Goal: Book appointment/travel/reservation

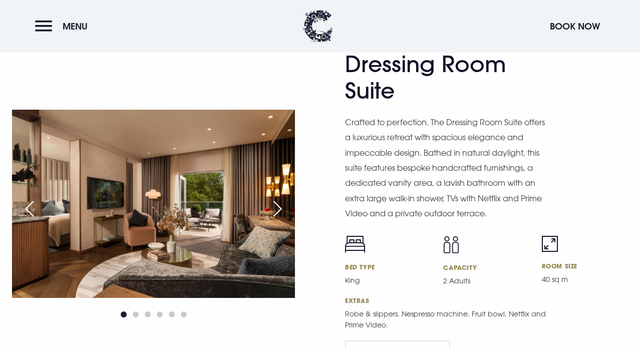
scroll to position [1713, 0]
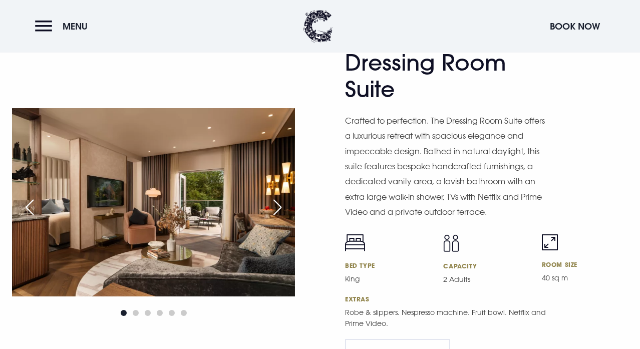
click at [276, 196] on div "Next slide" at bounding box center [277, 207] width 25 height 22
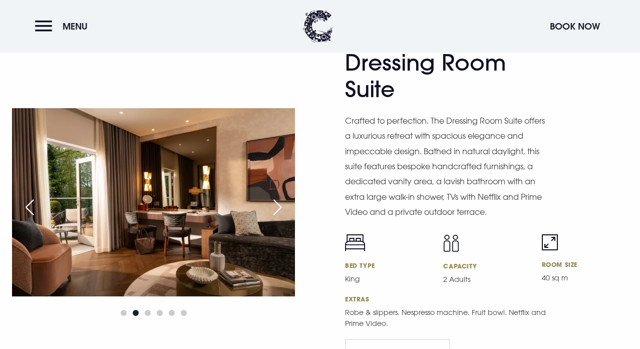
click at [276, 196] on div "Next slide" at bounding box center [277, 207] width 25 height 22
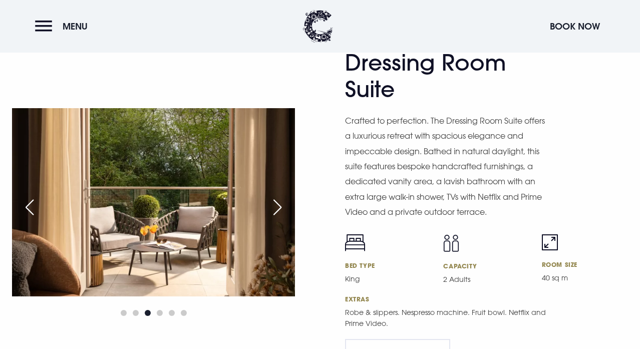
click at [276, 196] on div "Next slide" at bounding box center [277, 207] width 25 height 22
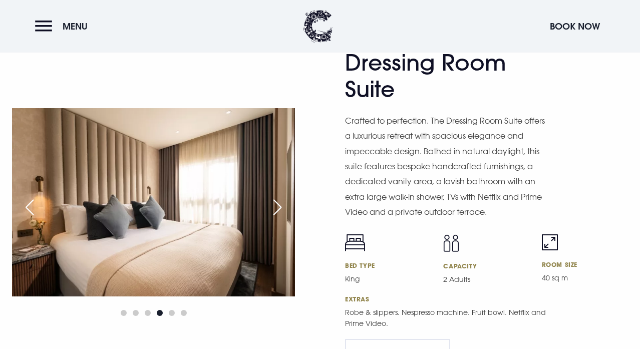
click at [276, 196] on div "Next slide" at bounding box center [277, 207] width 25 height 22
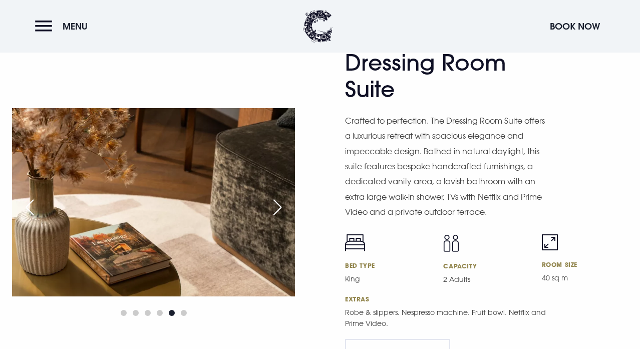
click at [276, 196] on div "Next slide" at bounding box center [277, 207] width 25 height 22
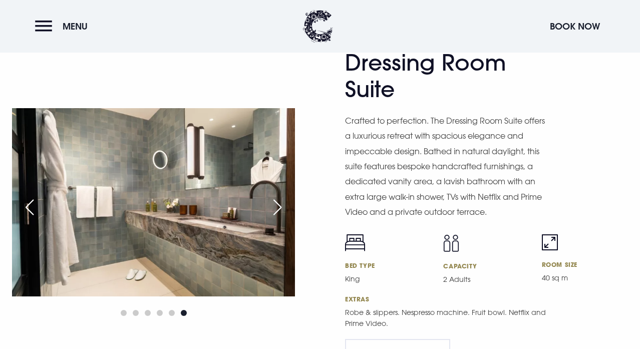
click at [276, 196] on div "Next slide" at bounding box center [277, 207] width 25 height 22
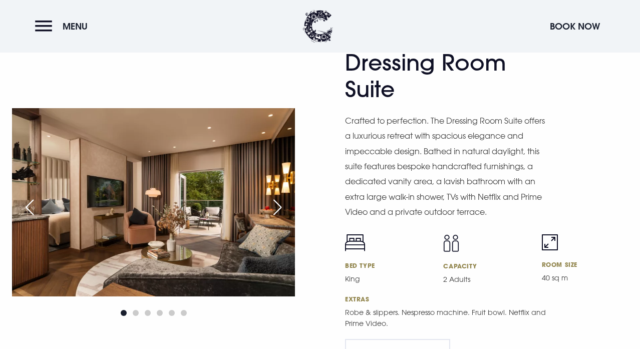
click at [276, 196] on div "Next slide" at bounding box center [277, 207] width 25 height 22
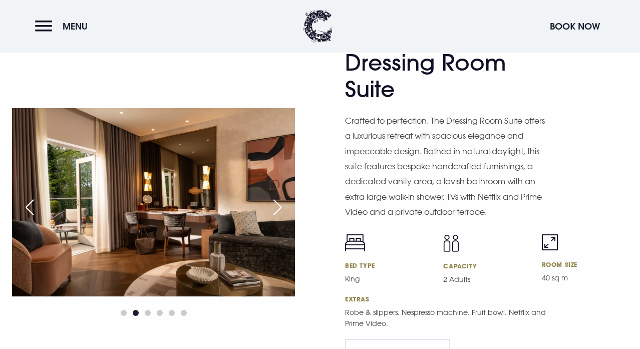
click at [276, 196] on div "Next slide" at bounding box center [277, 207] width 25 height 22
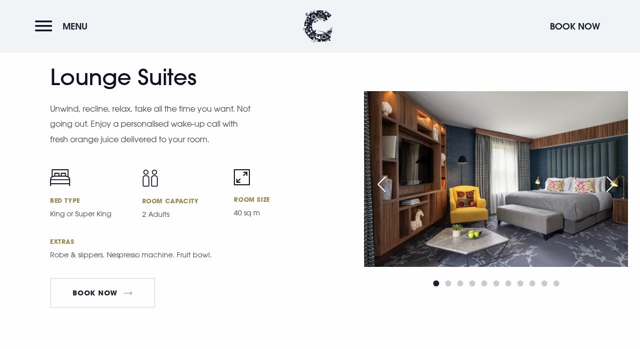
scroll to position [2075, 0]
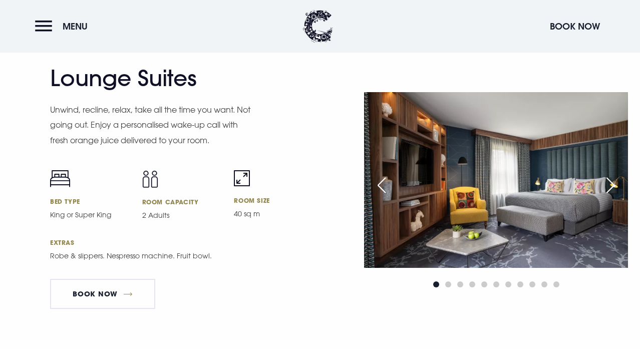
click at [613, 174] on div "Next slide" at bounding box center [610, 185] width 25 height 22
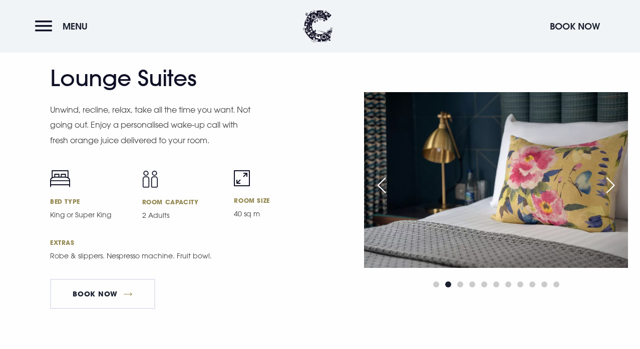
click at [613, 174] on div "Next slide" at bounding box center [610, 185] width 25 height 22
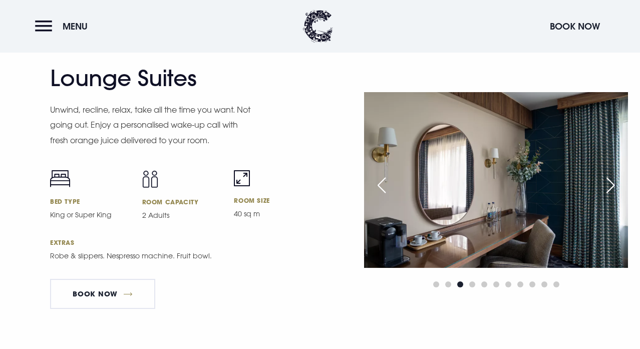
click at [613, 174] on div "Next slide" at bounding box center [610, 185] width 25 height 22
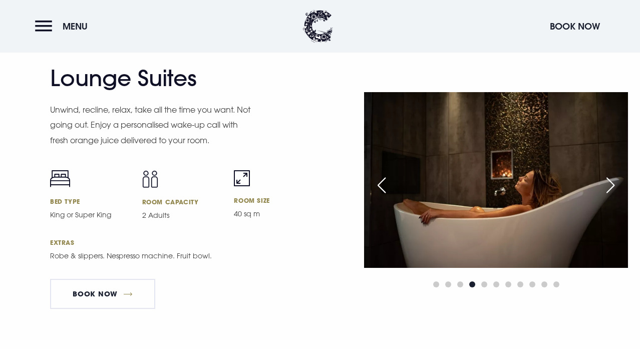
click at [613, 174] on div "Next slide" at bounding box center [610, 185] width 25 height 22
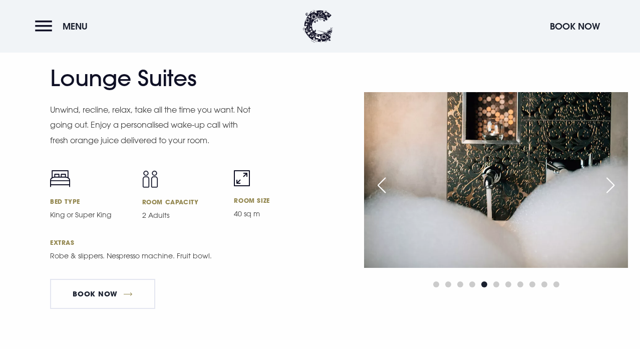
click at [613, 174] on div "Next slide" at bounding box center [610, 185] width 25 height 22
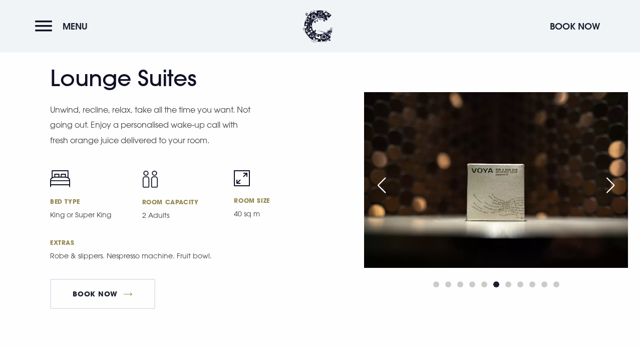
click at [613, 174] on div "Next slide" at bounding box center [610, 185] width 25 height 22
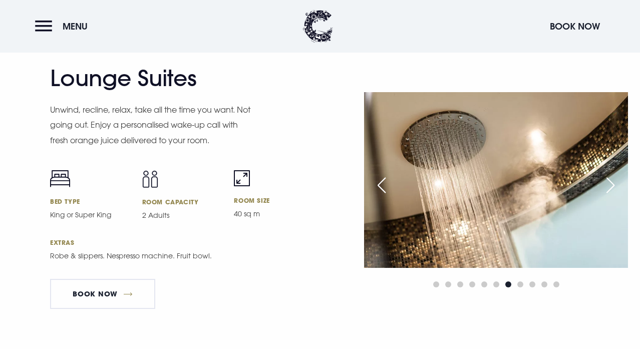
click at [613, 174] on div "Next slide" at bounding box center [610, 185] width 25 height 22
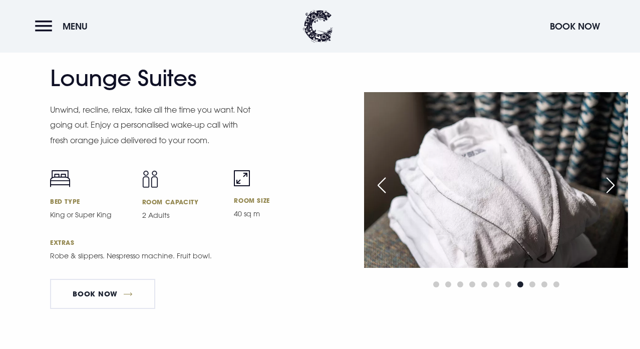
click at [613, 174] on div "Next slide" at bounding box center [610, 185] width 25 height 22
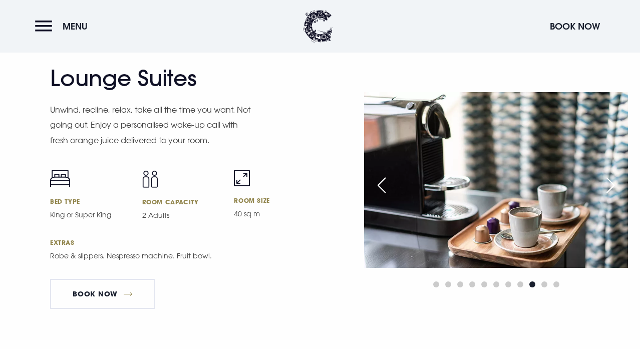
click at [613, 174] on div "Next slide" at bounding box center [610, 185] width 25 height 22
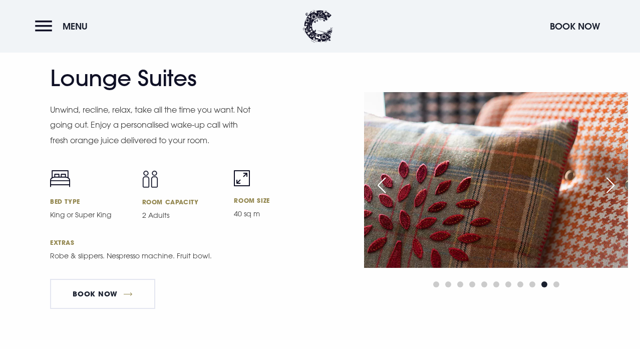
click at [613, 174] on div "Next slide" at bounding box center [610, 185] width 25 height 22
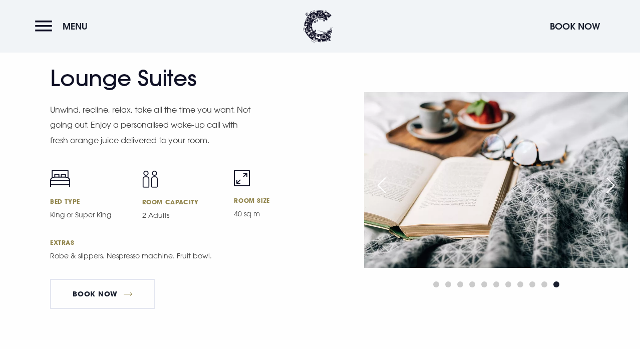
click at [613, 174] on div "Next slide" at bounding box center [610, 185] width 25 height 22
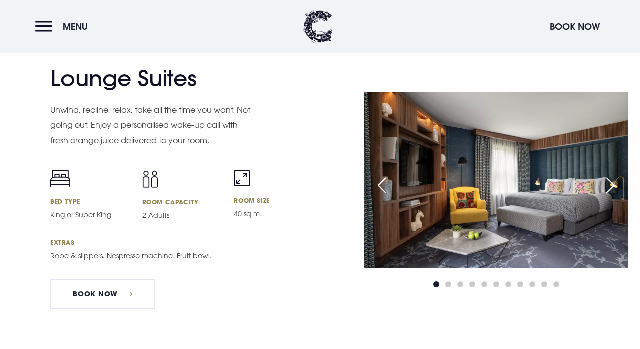
click at [613, 174] on div "Next slide" at bounding box center [610, 185] width 25 height 22
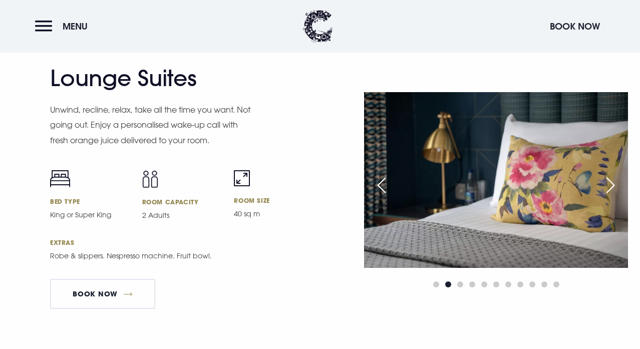
click at [613, 174] on div "Next slide" at bounding box center [610, 185] width 25 height 22
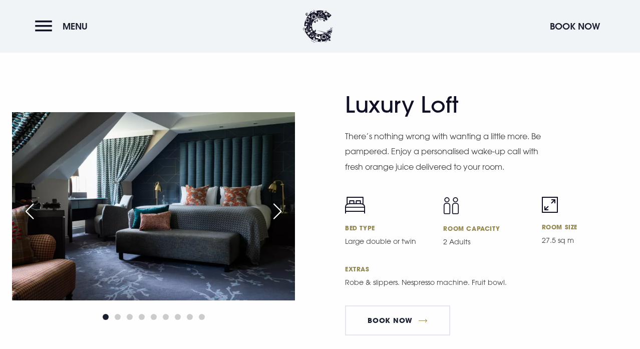
scroll to position [2355, 0]
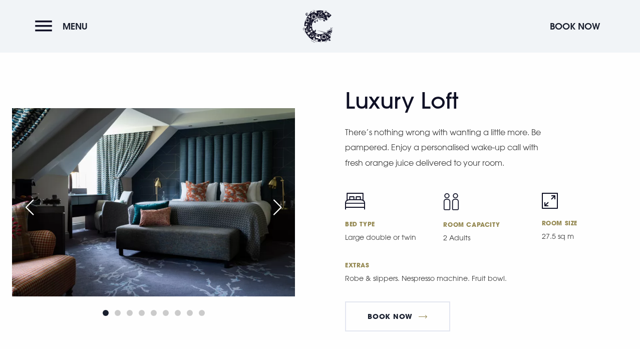
click at [275, 196] on div "Next slide" at bounding box center [277, 207] width 25 height 22
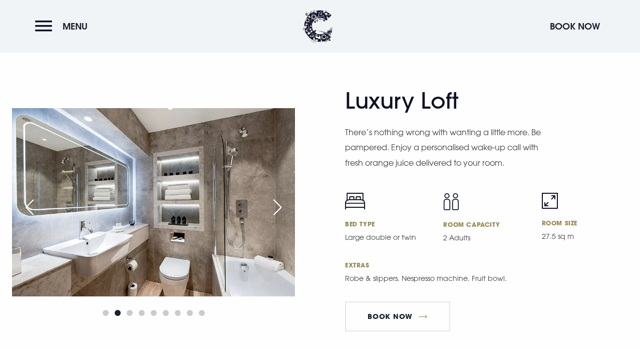
click at [275, 196] on div "Next slide" at bounding box center [277, 207] width 25 height 22
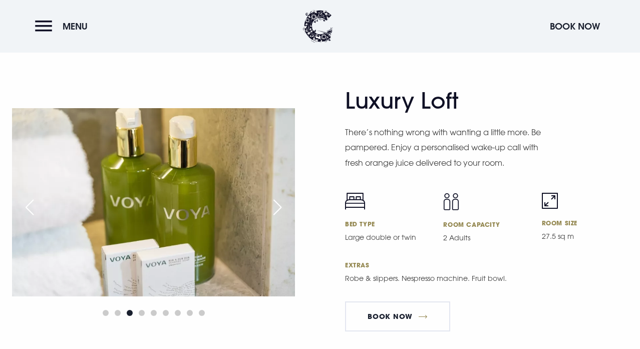
click at [275, 196] on div "Next slide" at bounding box center [277, 207] width 25 height 22
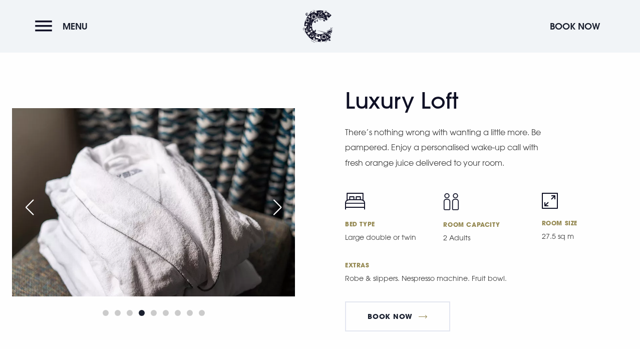
click at [275, 196] on div "Next slide" at bounding box center [277, 207] width 25 height 22
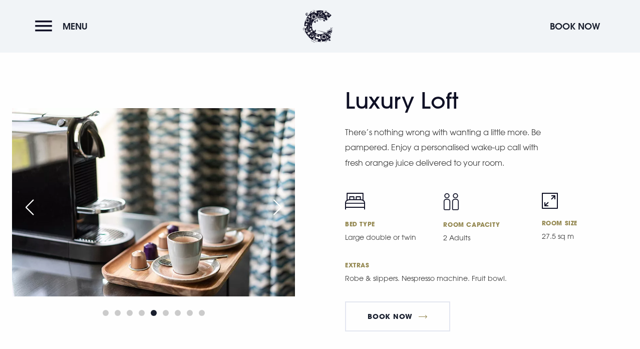
click at [275, 196] on div "Next slide" at bounding box center [277, 207] width 25 height 22
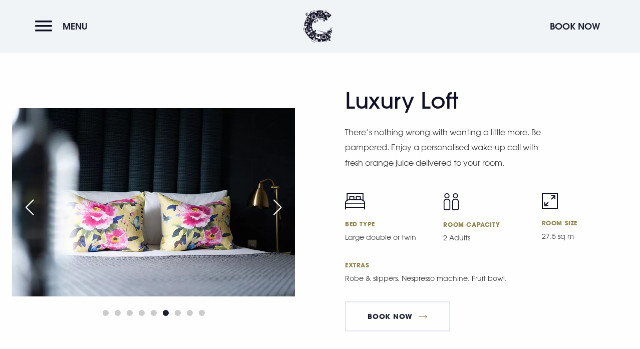
click at [275, 196] on div "Next slide" at bounding box center [277, 207] width 25 height 22
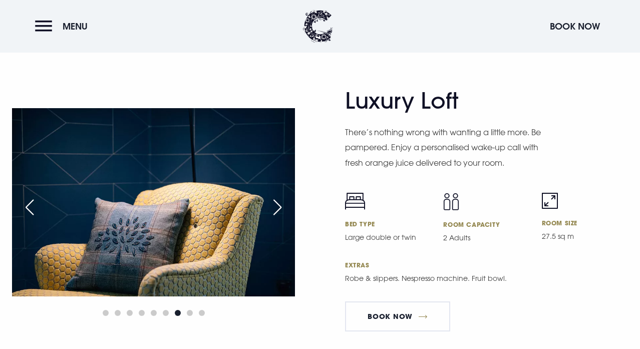
click at [275, 196] on div "Next slide" at bounding box center [277, 207] width 25 height 22
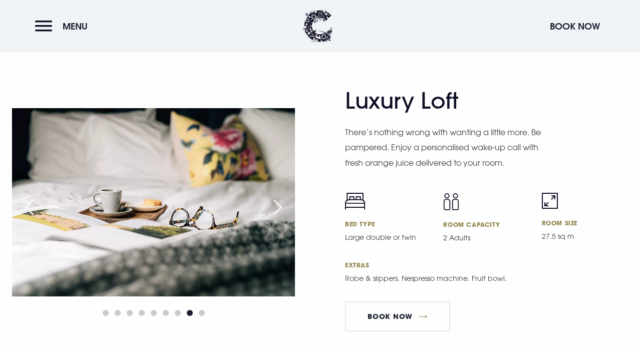
click at [275, 196] on div "Next slide" at bounding box center [277, 207] width 25 height 22
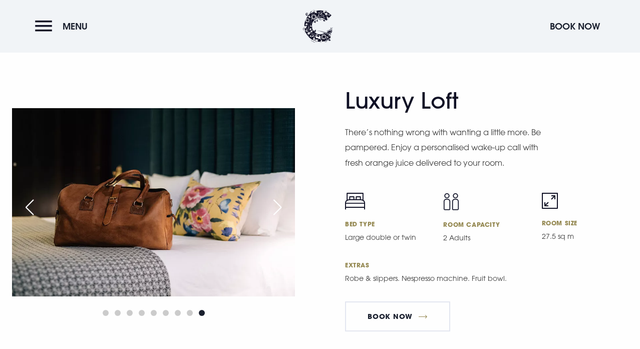
click at [275, 196] on div "Next slide" at bounding box center [277, 207] width 25 height 22
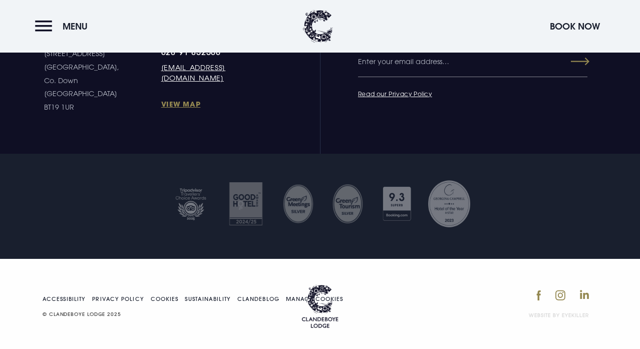
scroll to position [4414, 0]
